Goal: Leave review/rating: Share an evaluation or opinion about a product, service, or content

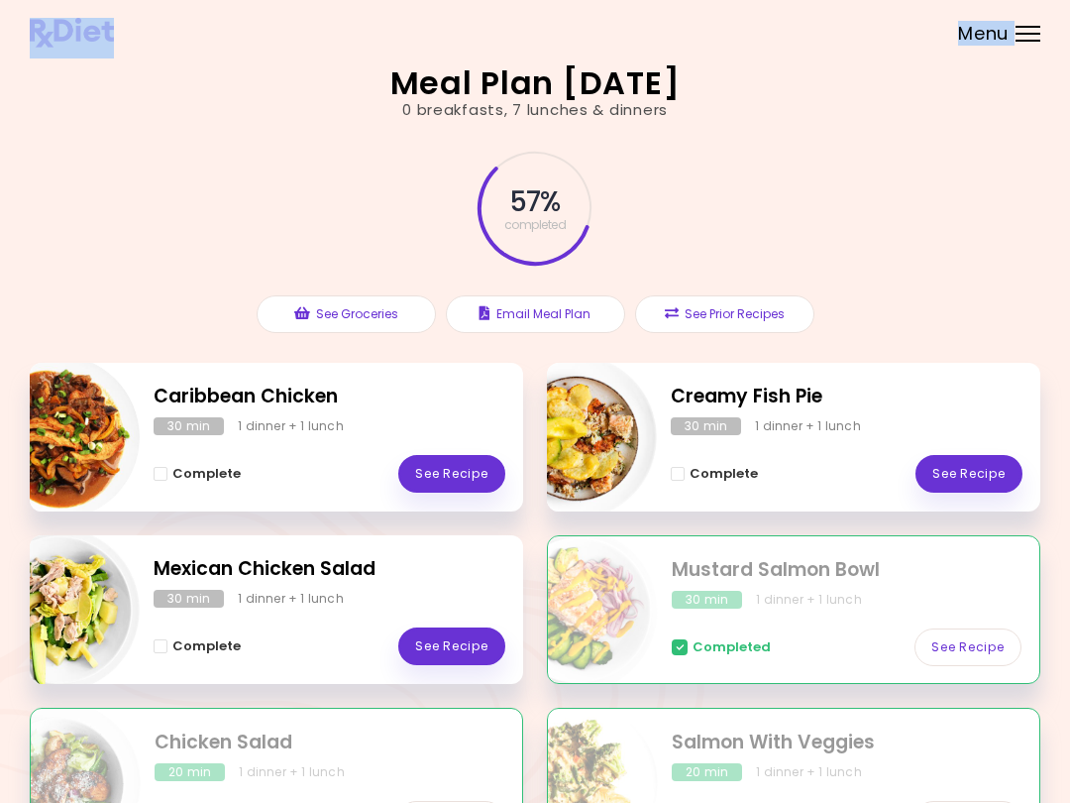
click at [968, 465] on link "See Recipe" at bounding box center [969, 474] width 107 height 38
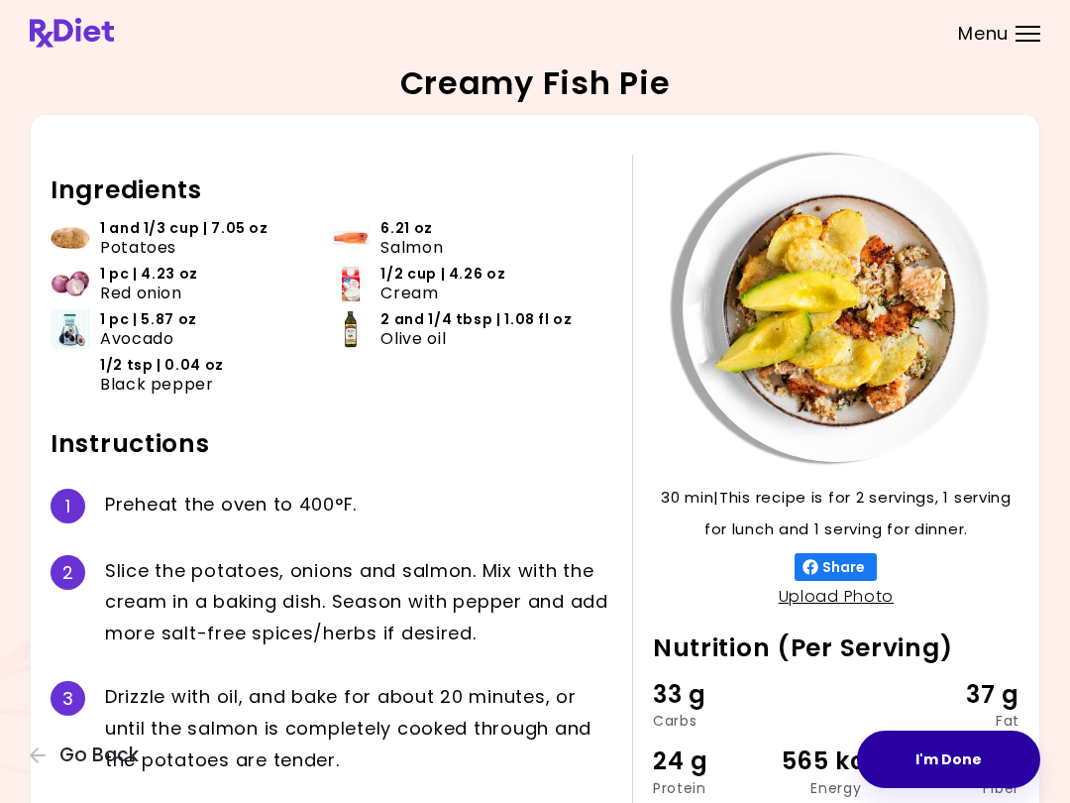
click at [946, 755] on button "I'm Done" at bounding box center [948, 758] width 183 height 57
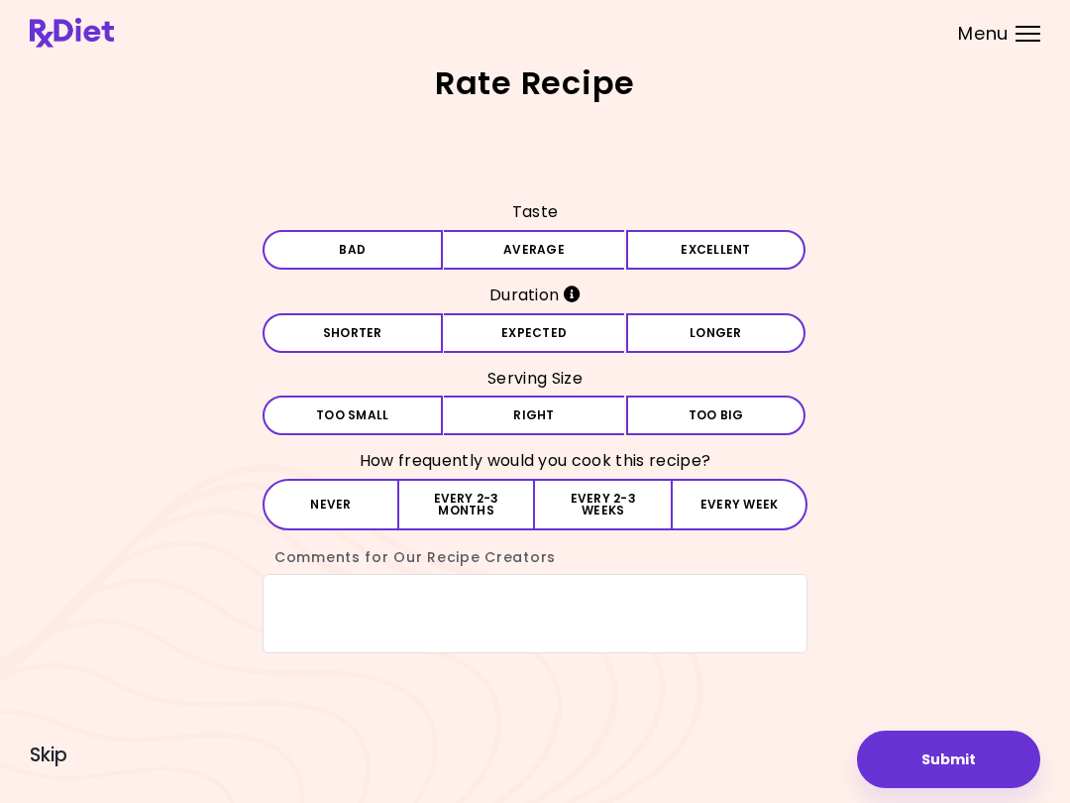
click at [573, 251] on button "Average" at bounding box center [534, 250] width 180 height 40
click at [534, 330] on button "Expected" at bounding box center [534, 333] width 180 height 40
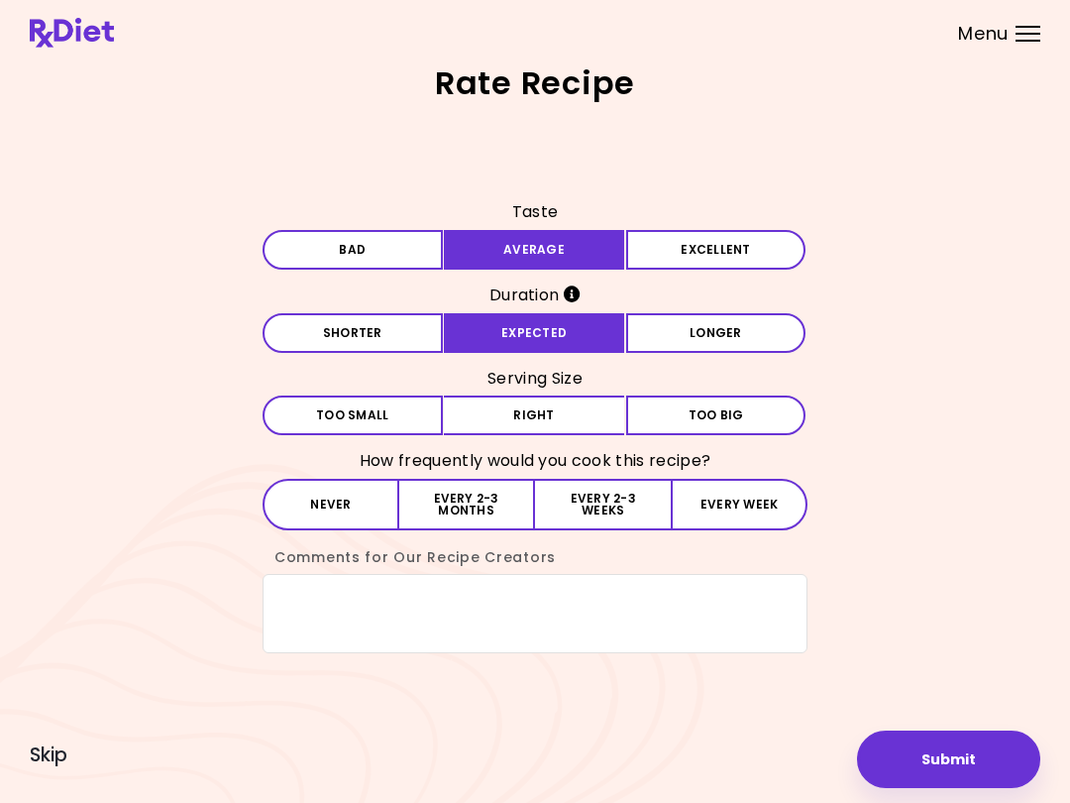
click at [455, 498] on button "Every 2-3 months" at bounding box center [467, 505] width 136 height 52
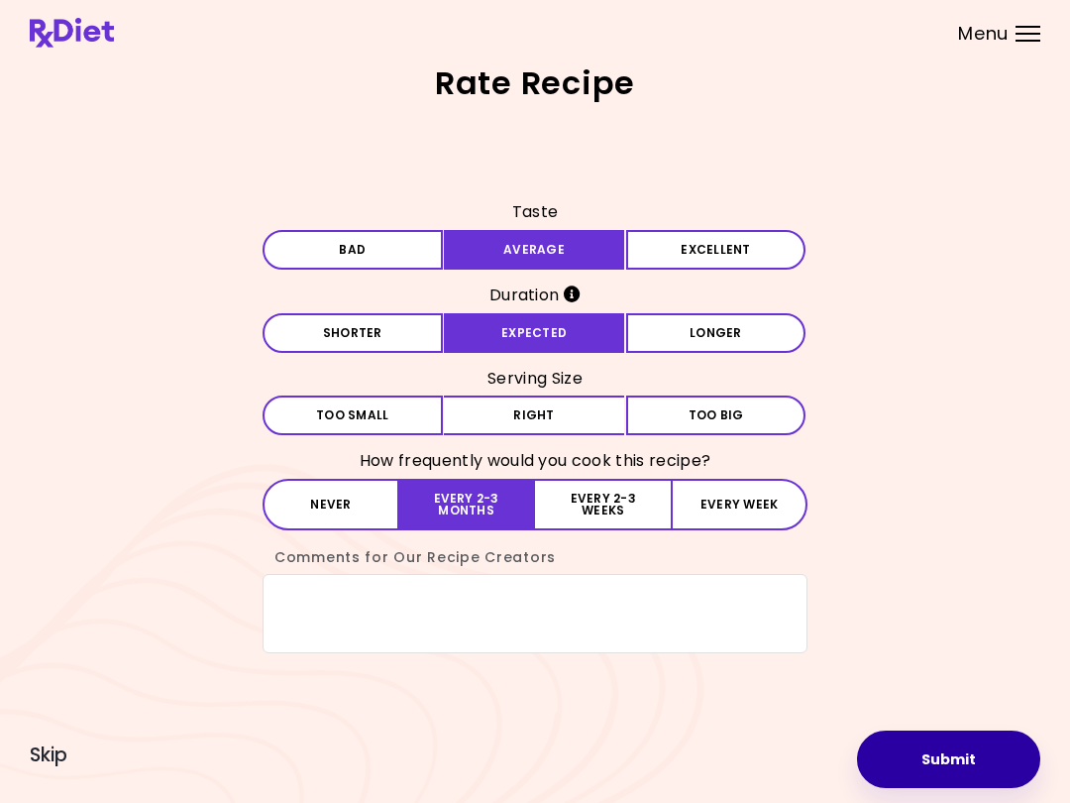
click at [942, 733] on button "Submit" at bounding box center [948, 758] width 183 height 57
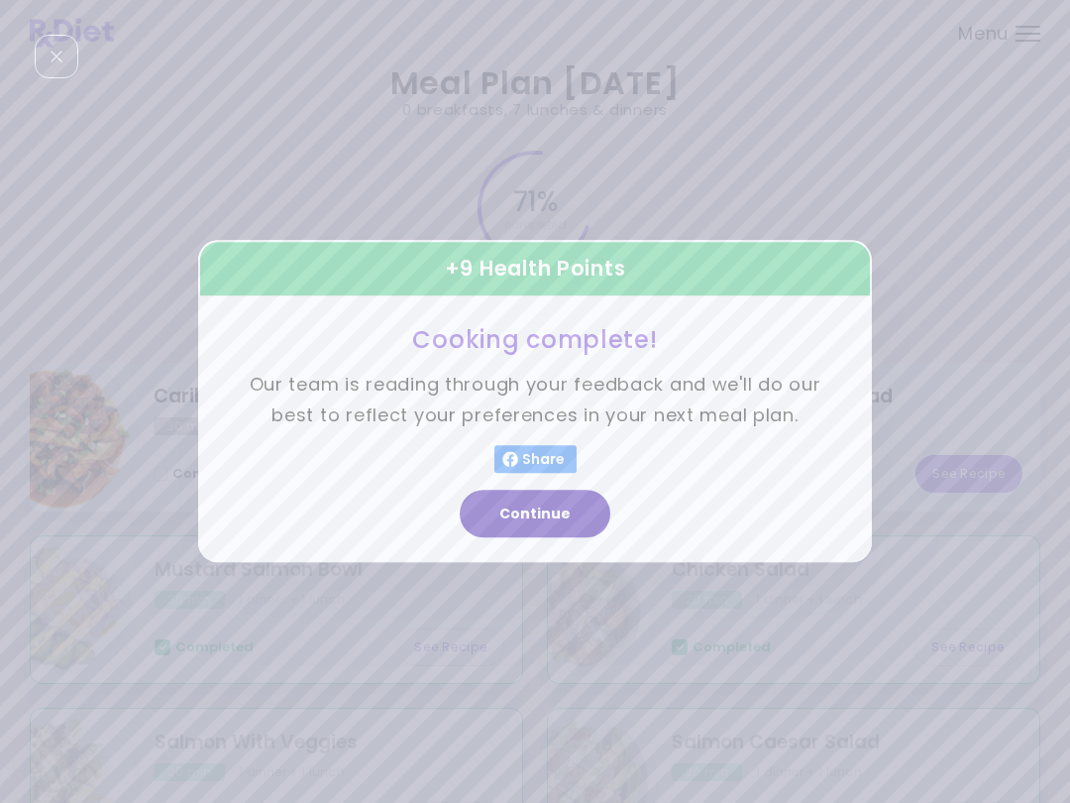
click at [532, 532] on button "Continue" at bounding box center [535, 515] width 151 height 48
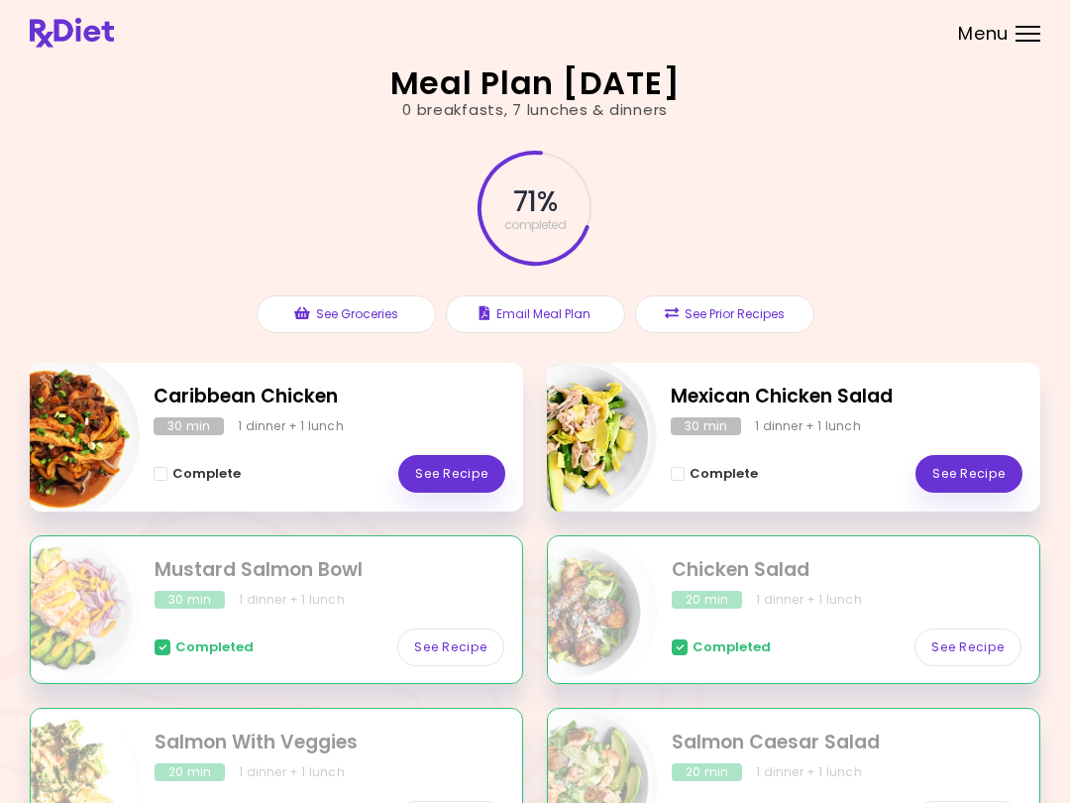
click at [458, 464] on link "See Recipe" at bounding box center [451, 474] width 107 height 38
